Goal: Transaction & Acquisition: Purchase product/service

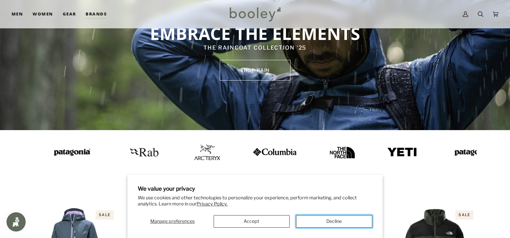
drag, startPoint x: 324, startPoint y: 223, endPoint x: 328, endPoint y: 220, distance: 4.8
click at [325, 221] on button "Decline" at bounding box center [334, 221] width 76 height 13
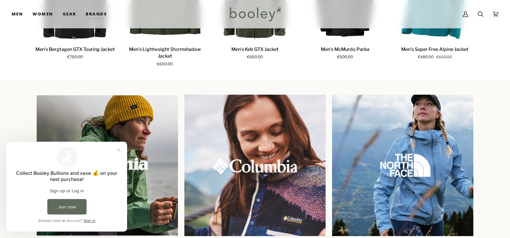
scroll to position [547, 0]
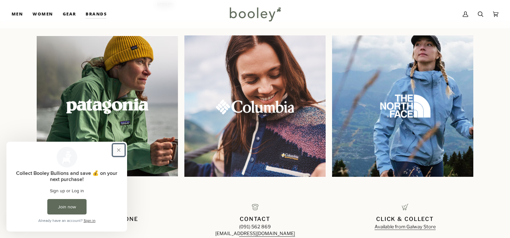
click at [118, 149] on button "Close prompt" at bounding box center [119, 150] width 12 height 12
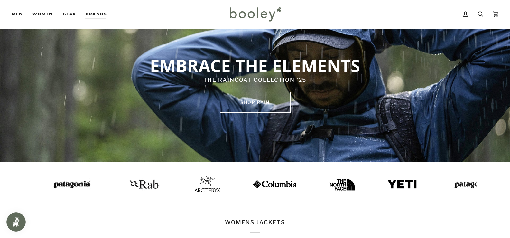
scroll to position [0, 0]
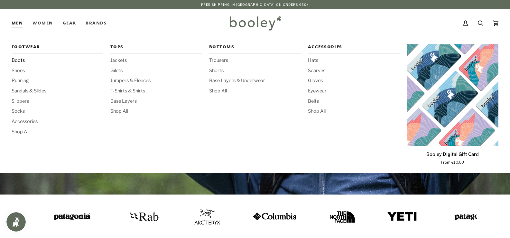
click at [19, 61] on span "Boots" at bounding box center [58, 60] width 92 height 7
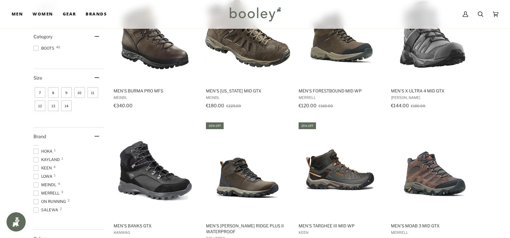
scroll to position [48, 0]
click at [35, 159] on span at bounding box center [35, 158] width 5 height 5
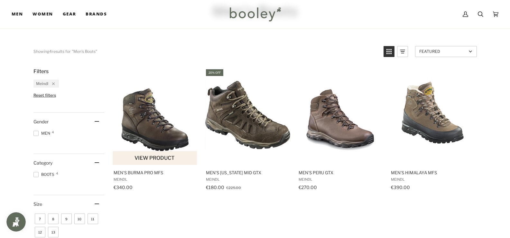
scroll to position [64, 0]
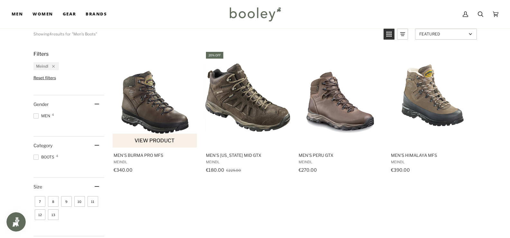
click at [156, 117] on img "Men's Burma PRO MFS" at bounding box center [155, 98] width 85 height 85
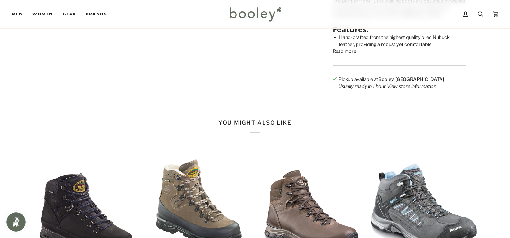
scroll to position [193, 0]
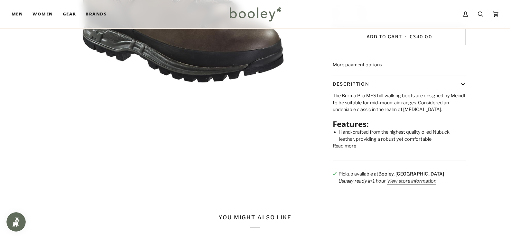
click at [349, 150] on button "Read more" at bounding box center [345, 146] width 24 height 7
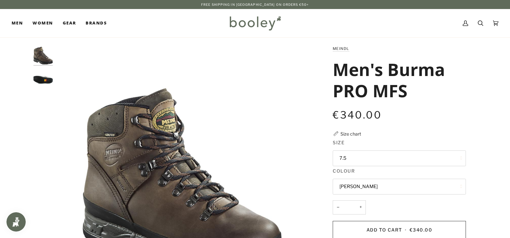
scroll to position [64, 0]
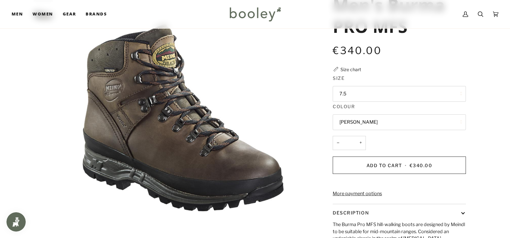
click at [351, 94] on button "7.5" at bounding box center [399, 94] width 133 height 16
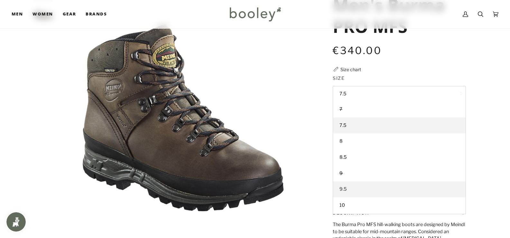
click at [341, 189] on span "9.5" at bounding box center [343, 189] width 7 height 6
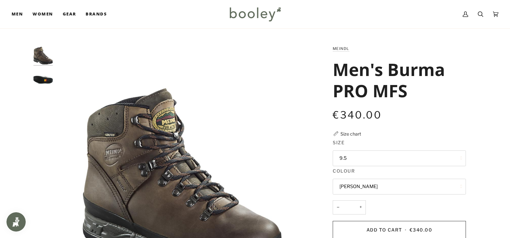
scroll to position [32, 0]
